Goal: Task Accomplishment & Management: Use online tool/utility

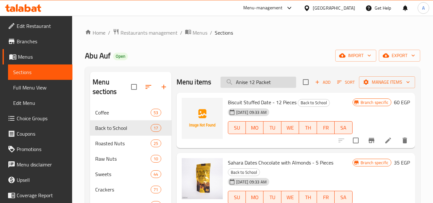
click at [259, 88] on input "Anise 12 Packet" at bounding box center [258, 82] width 76 height 11
paste input "Maamoul Stuffed Date With Cinnamon Box"
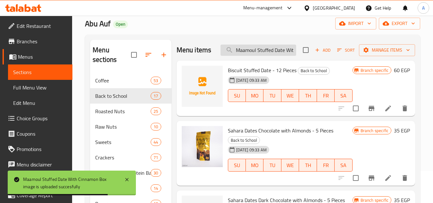
click at [246, 56] on input "Maamoul Stuffed Date With Cinnamon Box" at bounding box center [258, 50] width 76 height 11
paste input "With White Chocolate"
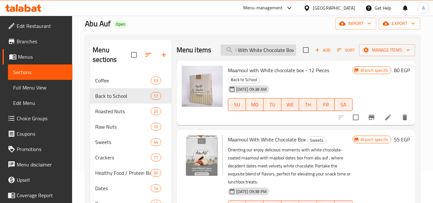
scroll to position [0, 20]
drag, startPoint x: 281, startPoint y: 51, endPoint x: 303, endPoint y: 53, distance: 22.2
click at [303, 53] on div "Menu items Maamoul With White Chocolate Box Add Sort Manage items" at bounding box center [295, 50] width 238 height 21
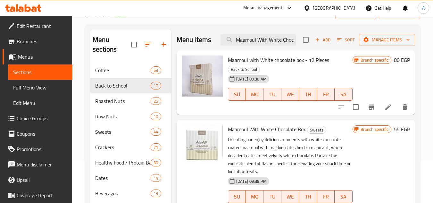
scroll to position [0, 0]
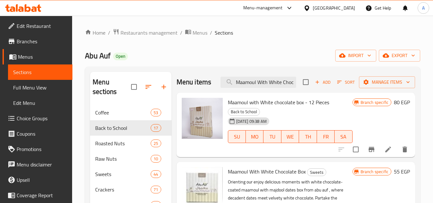
click at [250, 89] on div "Menu items Maamoul With White Chocolate Box Add Sort Manage items" at bounding box center [295, 82] width 238 height 21
click at [250, 88] on div "Menu items Maamoul With White Chocolate Box Add Sort Manage items" at bounding box center [295, 82] width 238 height 21
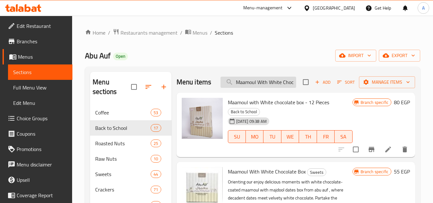
click at [252, 84] on input "Maamoul With White Chocolate Box" at bounding box center [258, 82] width 76 height 11
paste input "Abu Auf Plain Crispy Granola - 350 Gm"
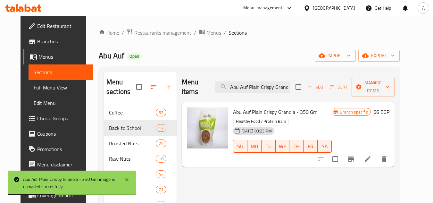
click at [247, 90] on div "Menu items Abu Auf Plain Crispy Granola - 350 Gm Add Sort Manage items" at bounding box center [288, 87] width 213 height 30
click at [250, 83] on input "Abu Auf Plain Crispy Granola - 350 Gm" at bounding box center [253, 86] width 76 height 11
paste input "Crispy Granola Nuts"
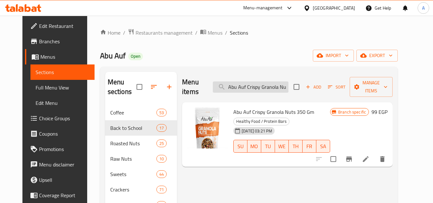
click at [255, 82] on input "Abu Auf Crispy Granola Nuts 350 Gm" at bounding box center [251, 86] width 76 height 11
paste input "Light Roasted Blended Brazilian Coffee 20"
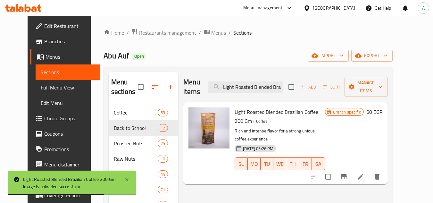
click at [266, 92] on div "Menu items Light Roasted Blended Brazilian Coffee 200 Gm Add Sort Manage items" at bounding box center [285, 87] width 204 height 30
click at [266, 86] on input "Light Roasted Blended Brazilian Coffee 200 Gm" at bounding box center [246, 86] width 76 height 11
paste input "Dark Roasted Blended Brazilian Coffee -"
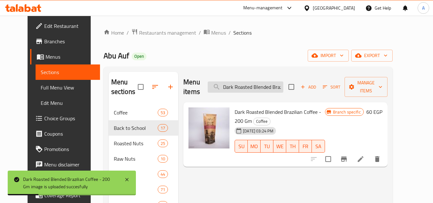
click at [251, 85] on input "Dark Roasted Blended Brazilian Coffee - 200 Gm" at bounding box center [246, 86] width 76 height 11
paste input "Light Roasted Plain Brazilian Coffee"
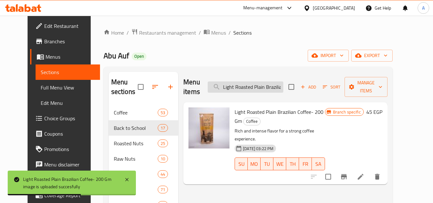
click at [246, 81] on input "Light Roasted Plain Brazilian Coffee- 200 Gm" at bounding box center [246, 86] width 76 height 11
paste input "Instant Coffee Box 3x1"
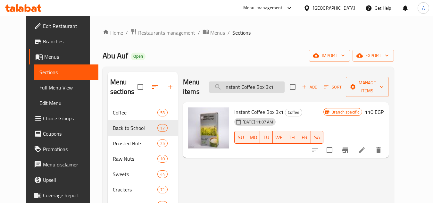
click at [249, 81] on input "Instant Coffee Box 3x1" at bounding box center [247, 86] width 76 height 11
click at [250, 81] on input "Instant Coffee Box 3x1" at bounding box center [247, 86] width 76 height 11
paste input "Gold Instant Coffee Box - 24 Packet"
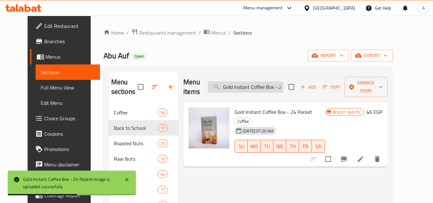
click at [252, 81] on input "Gold Instant Coffee Box - 24 Packet" at bounding box center [246, 86] width 76 height 11
paste input "Classic"
click at [249, 87] on input "Classic Instant Coffee Box - 24 Packet" at bounding box center [246, 86] width 76 height 11
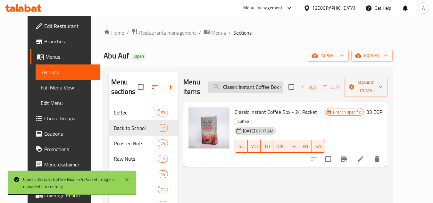
click at [249, 87] on input "Classic Instant Coffee Box - 24 Packet" at bounding box center [246, 86] width 76 height 11
paste input "Abu Auf Vanilla Wafer - 35 Pieces"
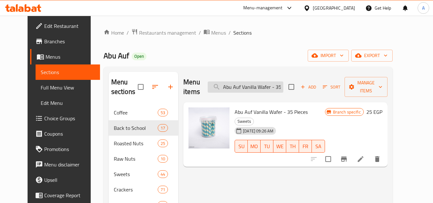
click at [236, 82] on input "Abu Auf Vanilla Wafer - 35 Pieces" at bounding box center [246, 86] width 76 height 11
paste input "Smoked Paprika 70 Gm"
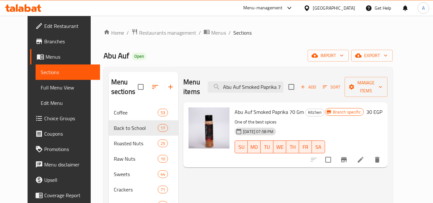
click at [337, 32] on ol "Home / Restaurants management / Menus / Sections" at bounding box center [247, 33] width 289 height 8
click at [252, 82] on input "Abu Auf Smoked Paprika 70 Gm" at bounding box center [246, 86] width 76 height 11
paste input "Powder Onion 9"
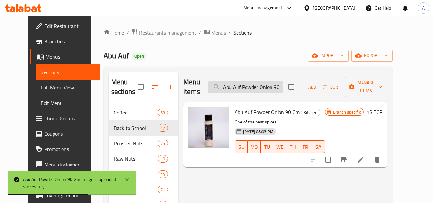
click at [243, 85] on input "Abu Auf Powder Onion 90 Gm" at bounding box center [246, 86] width 76 height 11
click at [244, 85] on input "Abu Auf Powder Onion 90 Gm" at bounding box center [246, 86] width 76 height 11
paste input "Garlic"
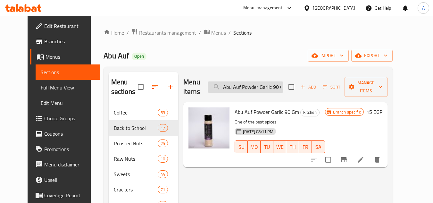
click at [259, 81] on input "Abu Auf Powder Garlic 90 Gm" at bounding box center [246, 86] width 76 height 11
paste input "Chili 7"
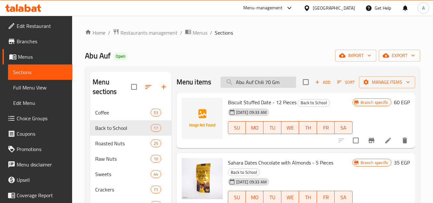
click at [259, 86] on input "Abu Auf Chili 70 Gm" at bounding box center [258, 82] width 76 height 11
click at [271, 87] on input "Abu Auf Chili 70 Gm" at bounding box center [258, 82] width 76 height 11
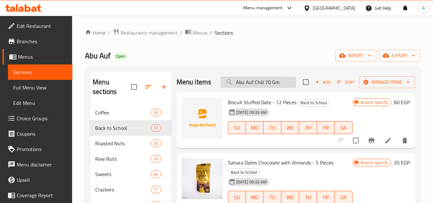
click at [271, 87] on input "Abu Auf Chili 70 Gm" at bounding box center [258, 82] width 76 height 11
type input "ؤ"
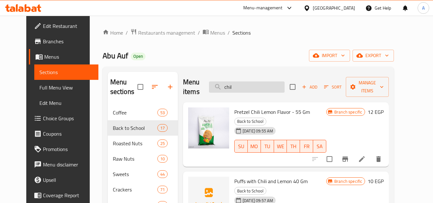
click at [251, 83] on input "chil" at bounding box center [247, 86] width 76 height 11
paste input "Abu Auf Cumin Powder 75 Gm"
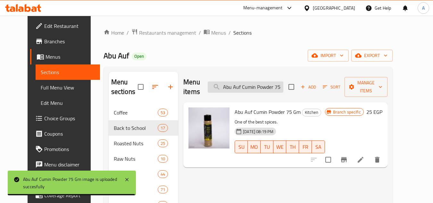
click at [246, 81] on input "Abu Auf Cumin Powder 75 Gm" at bounding box center [246, 86] width 76 height 11
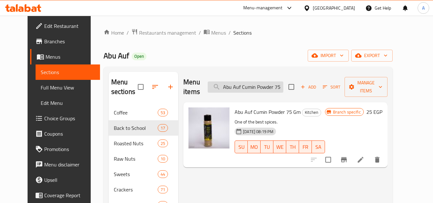
click at [246, 81] on input "Abu Auf Cumin Powder 75 Gm" at bounding box center [246, 86] width 76 height 11
paste input "Espresso Denso - 500"
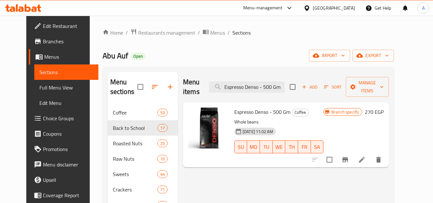
click at [239, 107] on span "Espresso Denso - 500 Gm" at bounding box center [262, 112] width 56 height 10
click at [257, 81] on input "Espresso Denso - 500 Gm" at bounding box center [247, 86] width 76 height 11
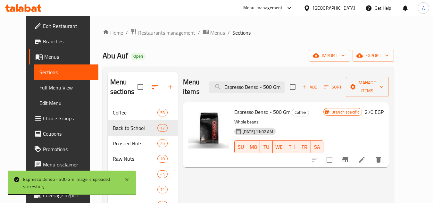
click at [250, 88] on div "Menu items Espresso Denso - 500 Gm Add Sort Manage items" at bounding box center [286, 87] width 206 height 30
click at [254, 81] on input "Espresso Denso - 500 Gm" at bounding box center [247, 86] width 76 height 11
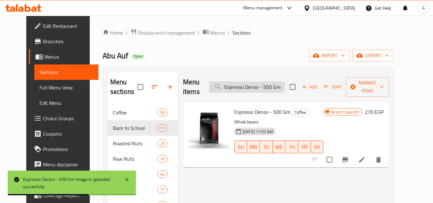
paste input "[PERSON_NAME]"
click at [248, 84] on input "Espresso Fiore - 500 Gm" at bounding box center [247, 86] width 76 height 11
paste input "Wafer Rolls Hazelnut 24 Pieces"
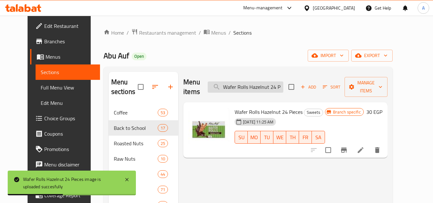
click at [250, 84] on input "Wafer Rolls Hazelnut 24 Pieces" at bounding box center [246, 86] width 76 height 11
paste input "Cappuccino"
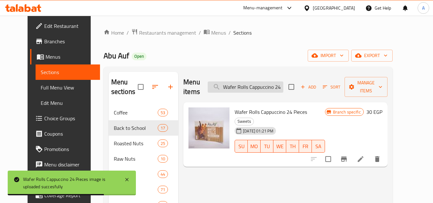
click at [244, 83] on input "Wafer Rolls Cappuccino 24 Pieces" at bounding box center [246, 86] width 76 height 11
paste input "Biscuit With Cheese Flavor 80 Gm"
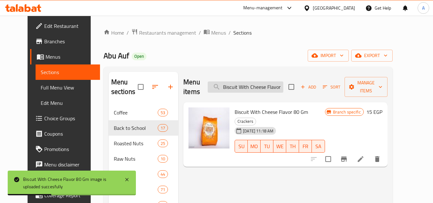
click at [246, 85] on input "Biscuit With Cheese Flavor 80 Gm" at bounding box center [246, 86] width 76 height 11
paste input "Salt"
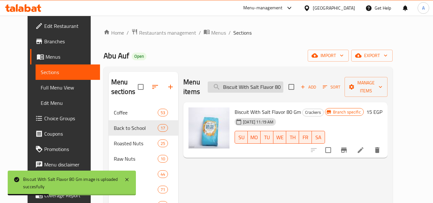
click at [250, 81] on input "Biscuit With Salt Flavor 80 Gm" at bounding box center [246, 86] width 76 height 11
paste input "s With Pizza"
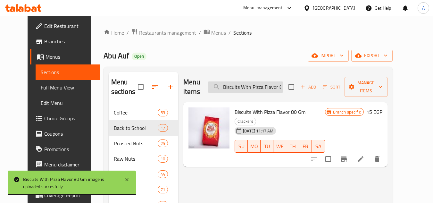
click at [249, 81] on input "Biscuits With Pizza Flavor 80 Gm" at bounding box center [246, 86] width 76 height 11
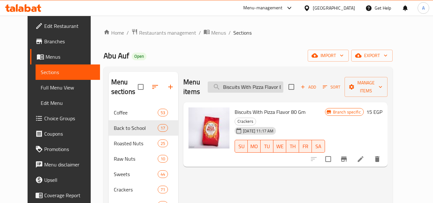
click at [249, 81] on input "Biscuits With Pizza Flavor 80 Gm" at bounding box center [246, 86] width 76 height 11
paste input "Snacks Lentil Honey Mustard - 60 Gm"
click at [257, 85] on input "Snacks Lentil Honey Mustard - 60 Gm With Pizza Flavor 80 Gm" at bounding box center [246, 86] width 76 height 11
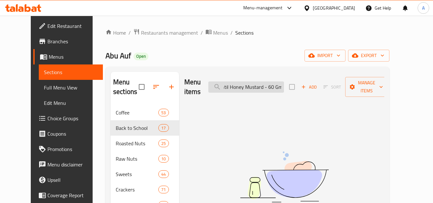
click at [257, 85] on input "Snacks Lentil Honey Mustard - 60 Gm With Pizza Flavor 80 Gm" at bounding box center [246, 86] width 76 height 11
paste input "search"
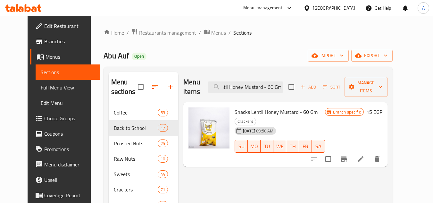
scroll to position [0, 0]
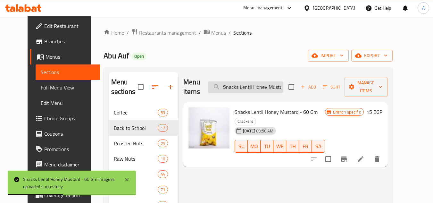
click at [252, 85] on input "Snacks Lentil Honey Mustard - 60 Gm" at bounding box center [246, 86] width 76 height 11
paste input "Protein Onions And Cream"
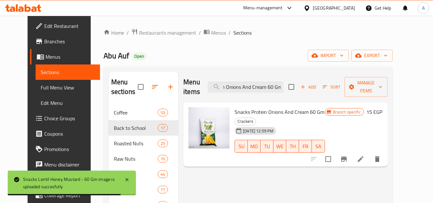
type input "Snacks Protein Onions And Cream 60 Gm"
